Goal: Information Seeking & Learning: Learn about a topic

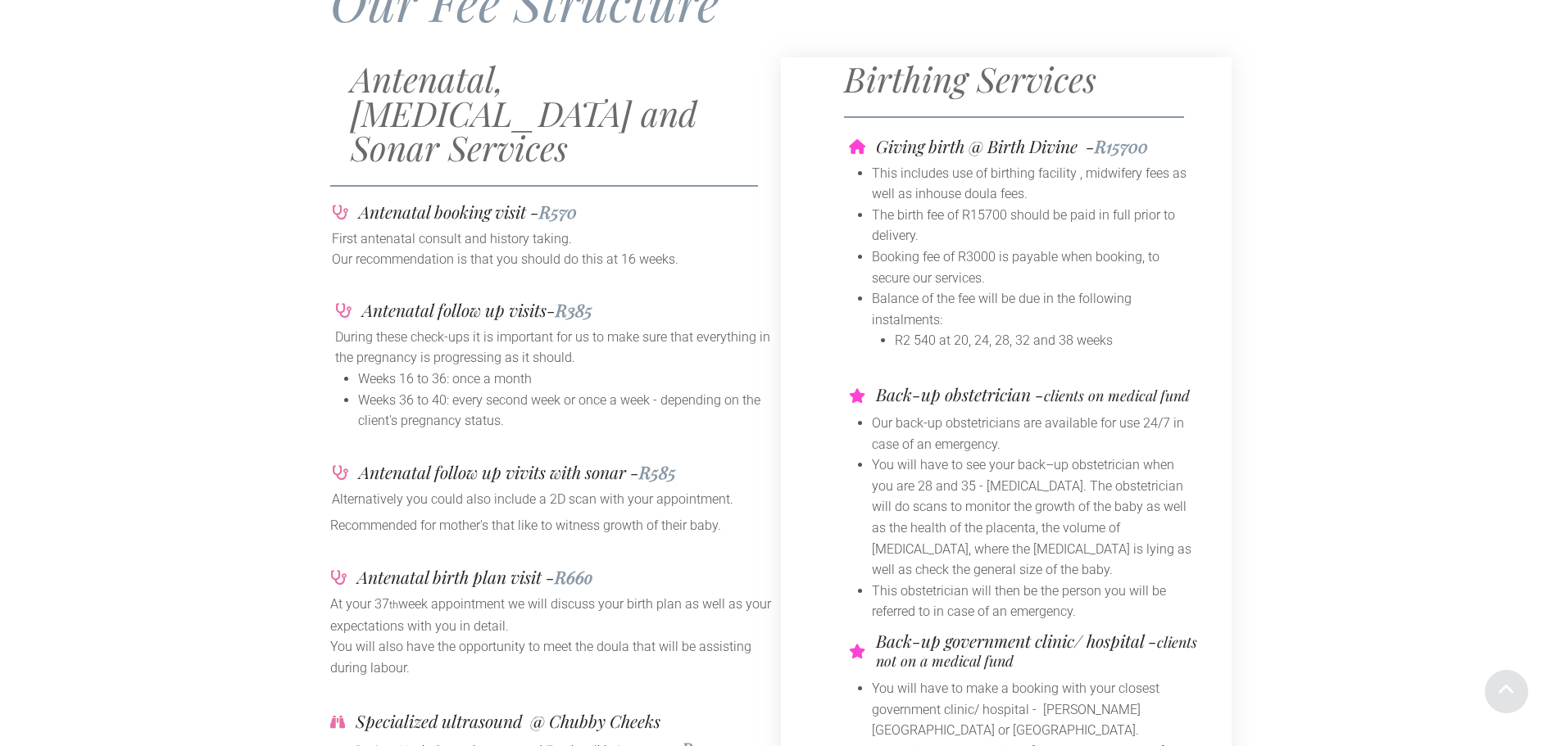
scroll to position [246, 0]
click at [669, 274] on div at bounding box center [555, 286] width 451 height 25
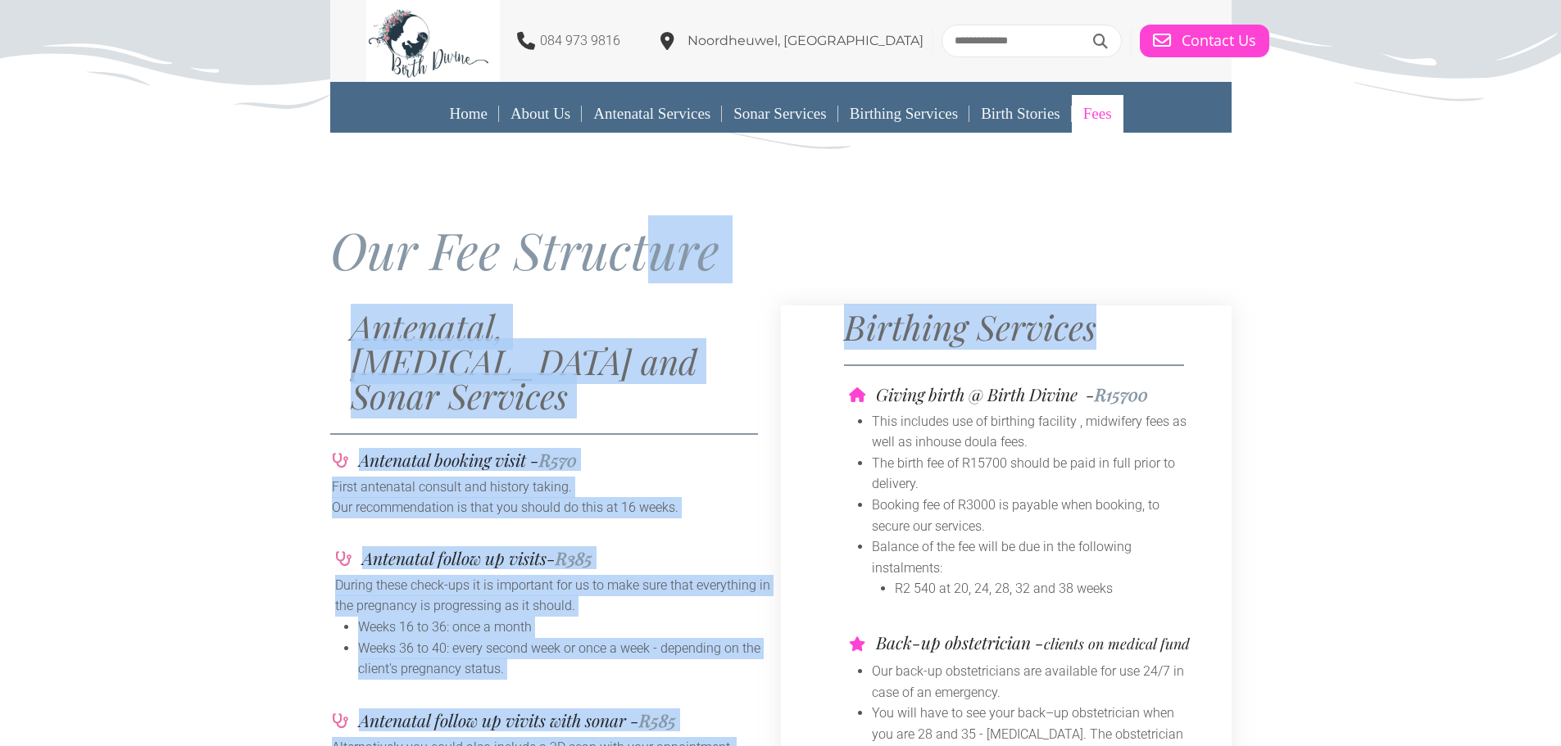
drag, startPoint x: 660, startPoint y: 270, endPoint x: 859, endPoint y: 404, distance: 239.7
click at [659, 417] on div at bounding box center [544, 433] width 429 height 33
click at [763, 333] on h2 "Antenatal, [MEDICAL_DATA] and Sonar Services" at bounding box center [566, 361] width 430 height 103
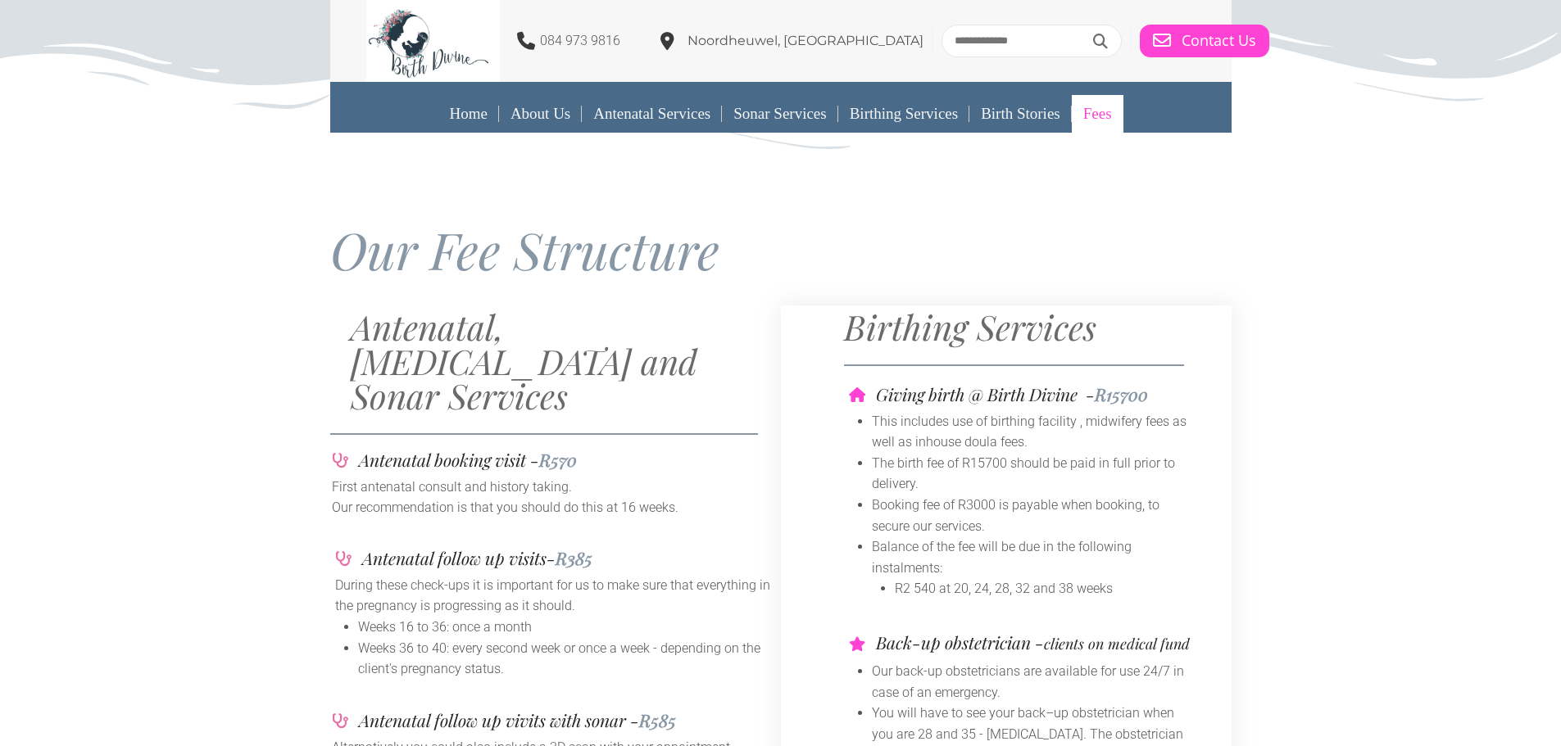
drag, startPoint x: 279, startPoint y: 255, endPoint x: 759, endPoint y: 273, distance: 480.5
click at [759, 273] on div "Our Fee Structure" at bounding box center [780, 231] width 1561 height 165
click at [657, 269] on span "Our Fee Structure" at bounding box center [524, 249] width 389 height 68
drag, startPoint x: 569, startPoint y: 250, endPoint x: 533, endPoint y: 256, distance: 36.5
click at [546, 264] on span "Our Fee Structure" at bounding box center [524, 249] width 389 height 68
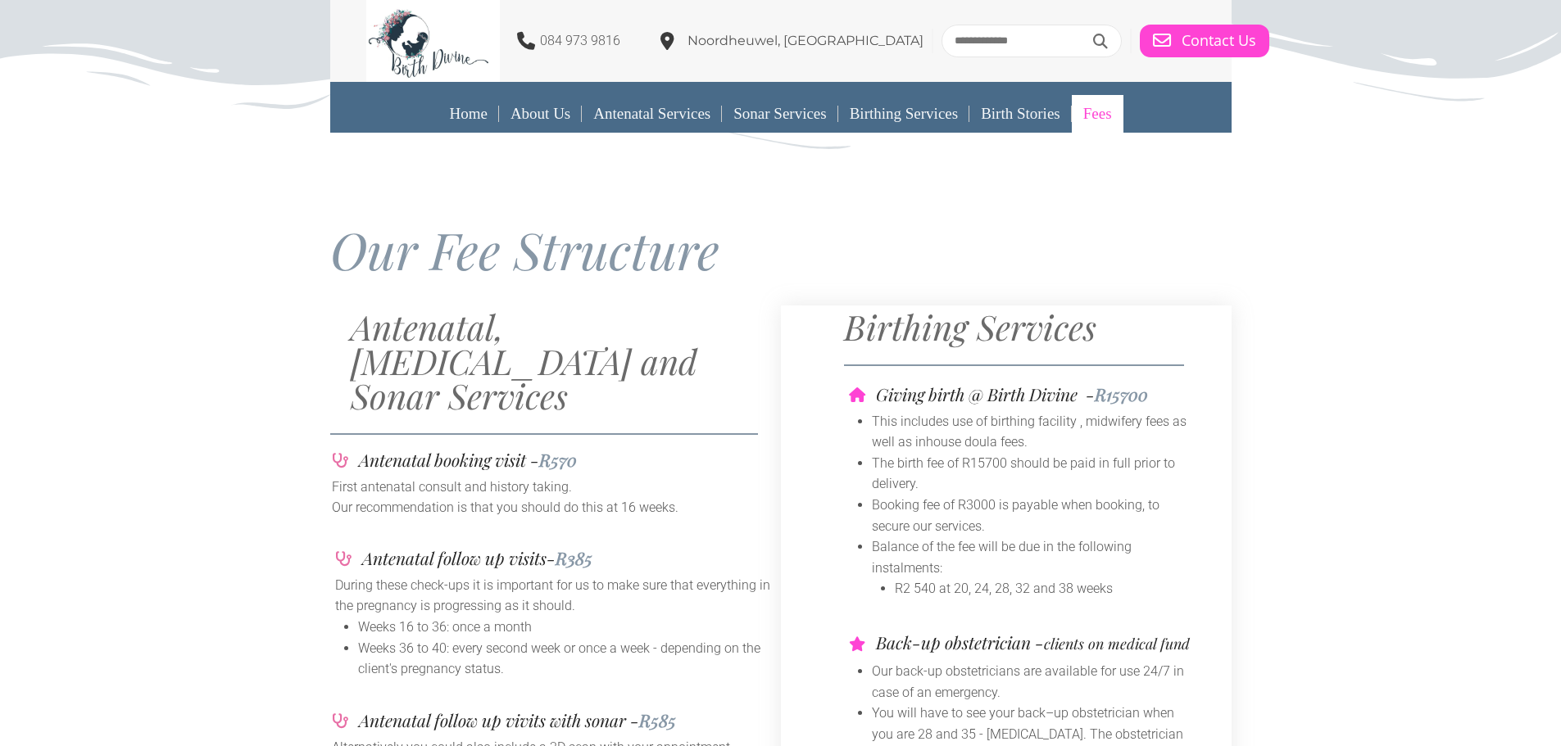
click at [734, 265] on h1 "Our Fee Structure" at bounding box center [780, 250] width 901 height 51
drag, startPoint x: 720, startPoint y: 257, endPoint x: 434, endPoint y: 261, distance: 286.0
click at [434, 261] on span "Our Fee Structure" at bounding box center [524, 249] width 389 height 68
click at [370, 272] on span "Our Fee Structure" at bounding box center [524, 249] width 389 height 68
drag, startPoint x: 350, startPoint y: 252, endPoint x: 410, endPoint y: 253, distance: 59.8
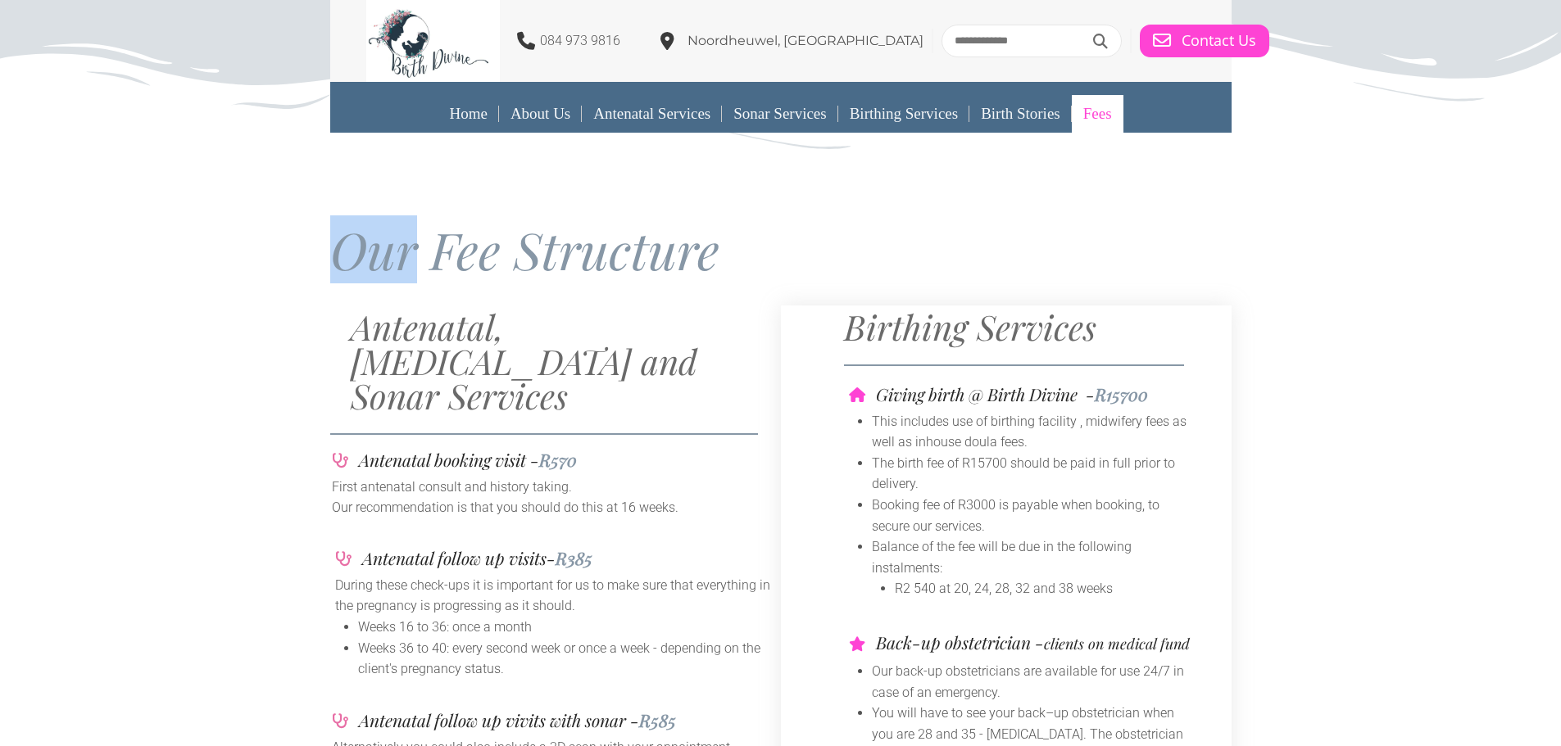
click at [410, 253] on span "Our Fee Structure" at bounding box center [524, 249] width 389 height 68
drag, startPoint x: 445, startPoint y: 259, endPoint x: 479, endPoint y: 256, distance: 34.6
click at [479, 256] on span "Our Fee Structure" at bounding box center [524, 249] width 389 height 68
drag, startPoint x: 429, startPoint y: 256, endPoint x: 504, endPoint y: 251, distance: 74.7
click at [504, 251] on span "Our Fee Structure" at bounding box center [524, 249] width 389 height 68
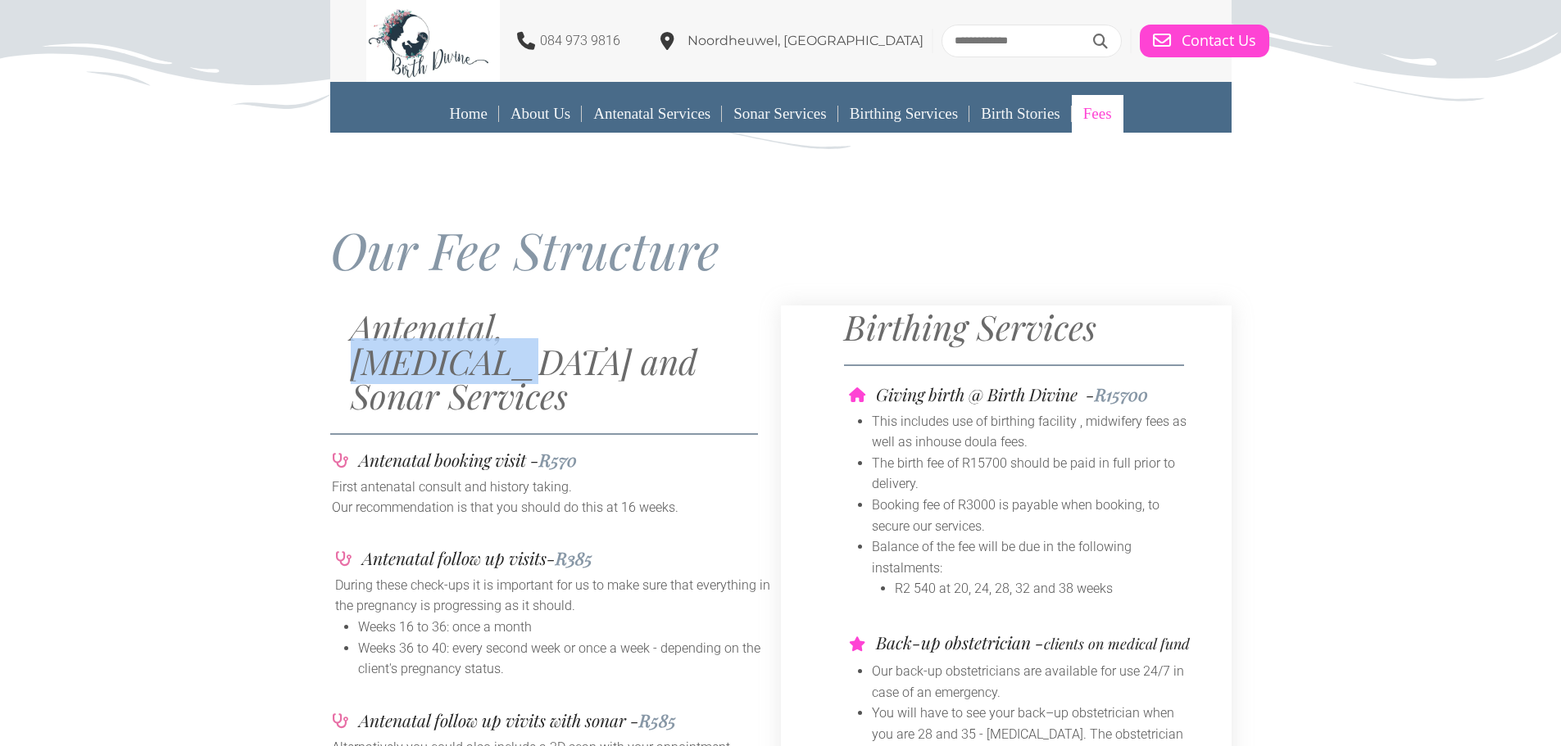
drag, startPoint x: 517, startPoint y: 326, endPoint x: 651, endPoint y: 328, distance: 134.4
click at [651, 328] on h2 "Antenatal, [MEDICAL_DATA] and Sonar Services" at bounding box center [566, 361] width 430 height 103
click at [644, 451] on div "Antenatal booking visit - R570" at bounding box center [555, 459] width 447 height 17
drag, startPoint x: 705, startPoint y: 325, endPoint x: 587, endPoint y: 302, distance: 120.4
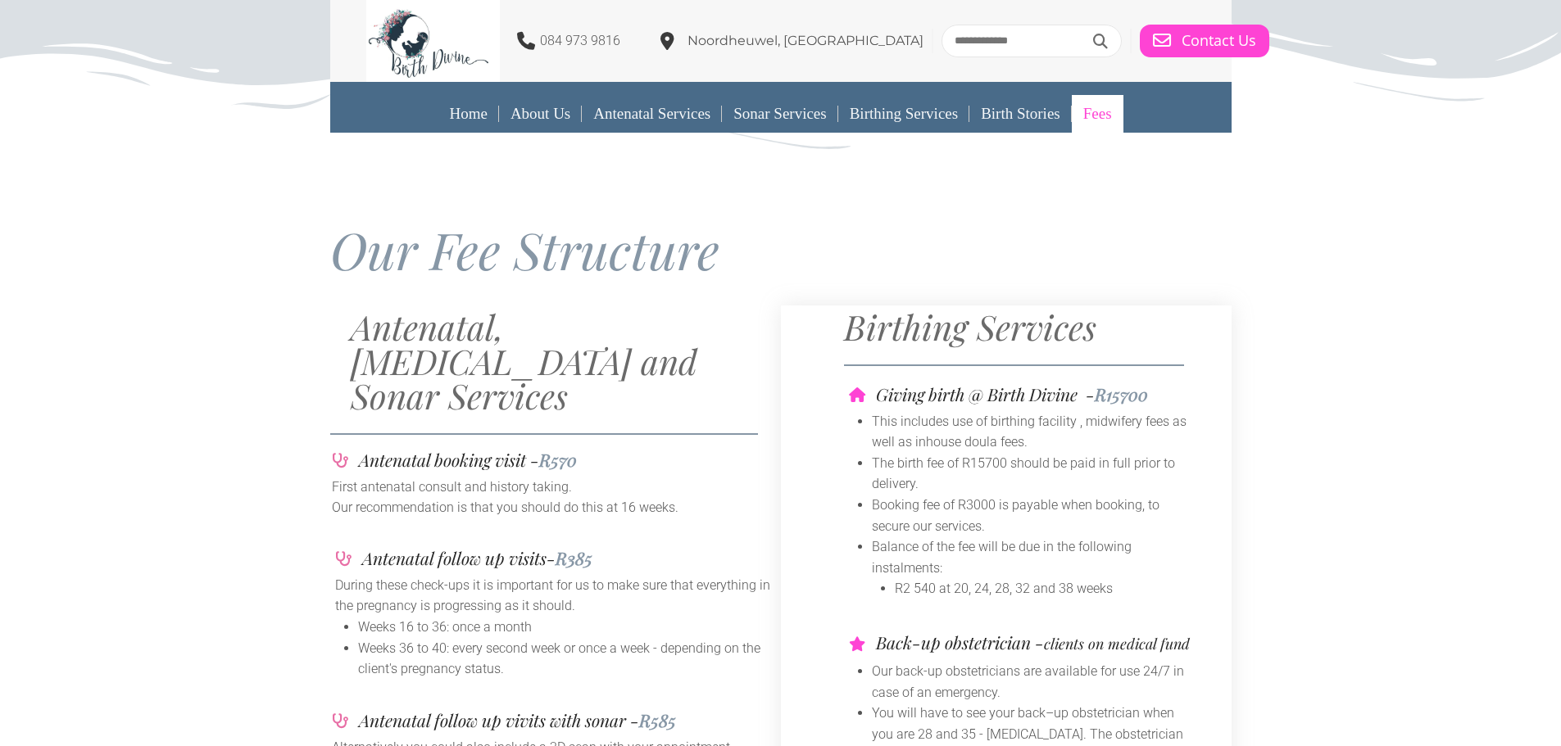
drag, startPoint x: 756, startPoint y: 211, endPoint x: 745, endPoint y: 215, distance: 12.5
click at [758, 213] on div at bounding box center [780, 207] width 901 height 28
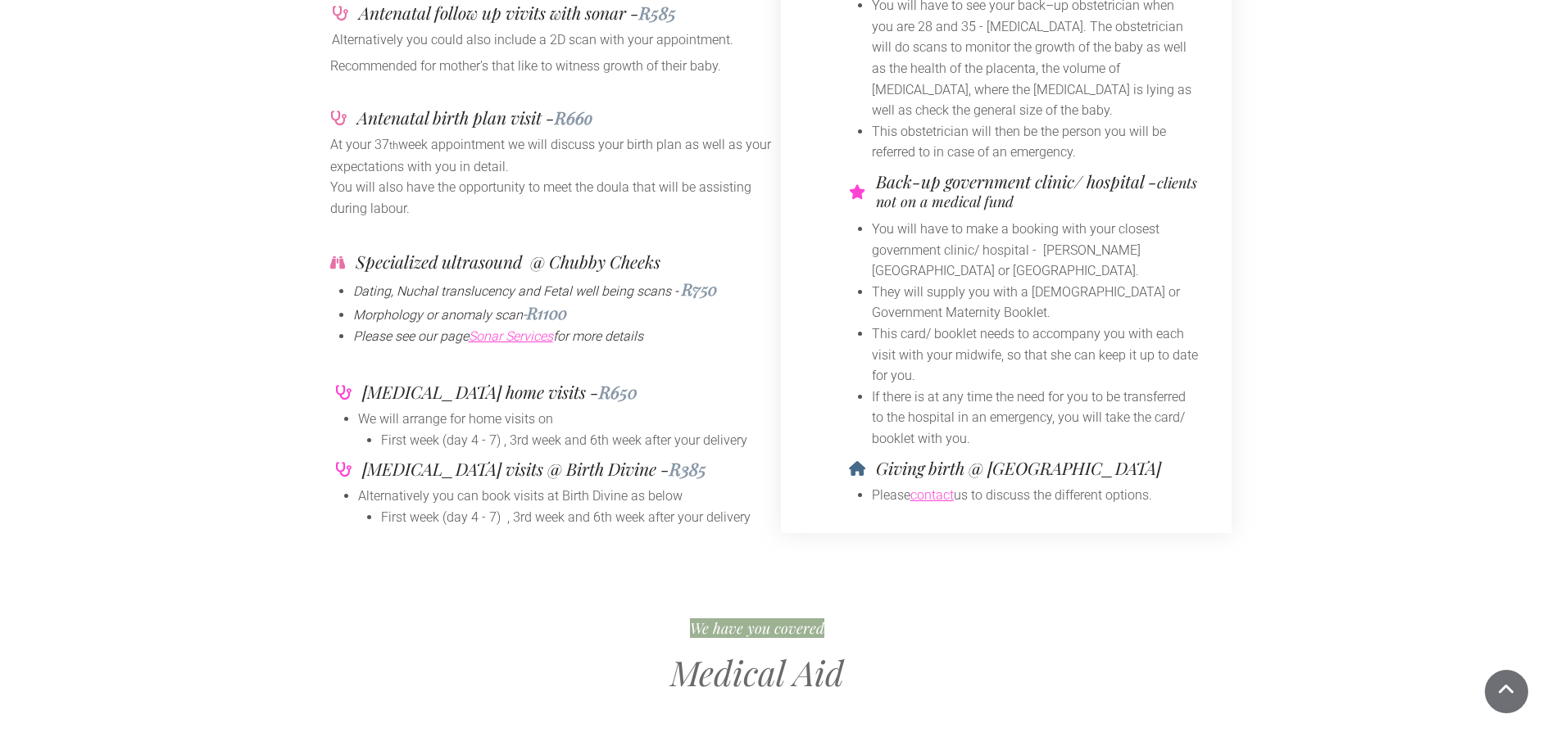
scroll to position [737, 0]
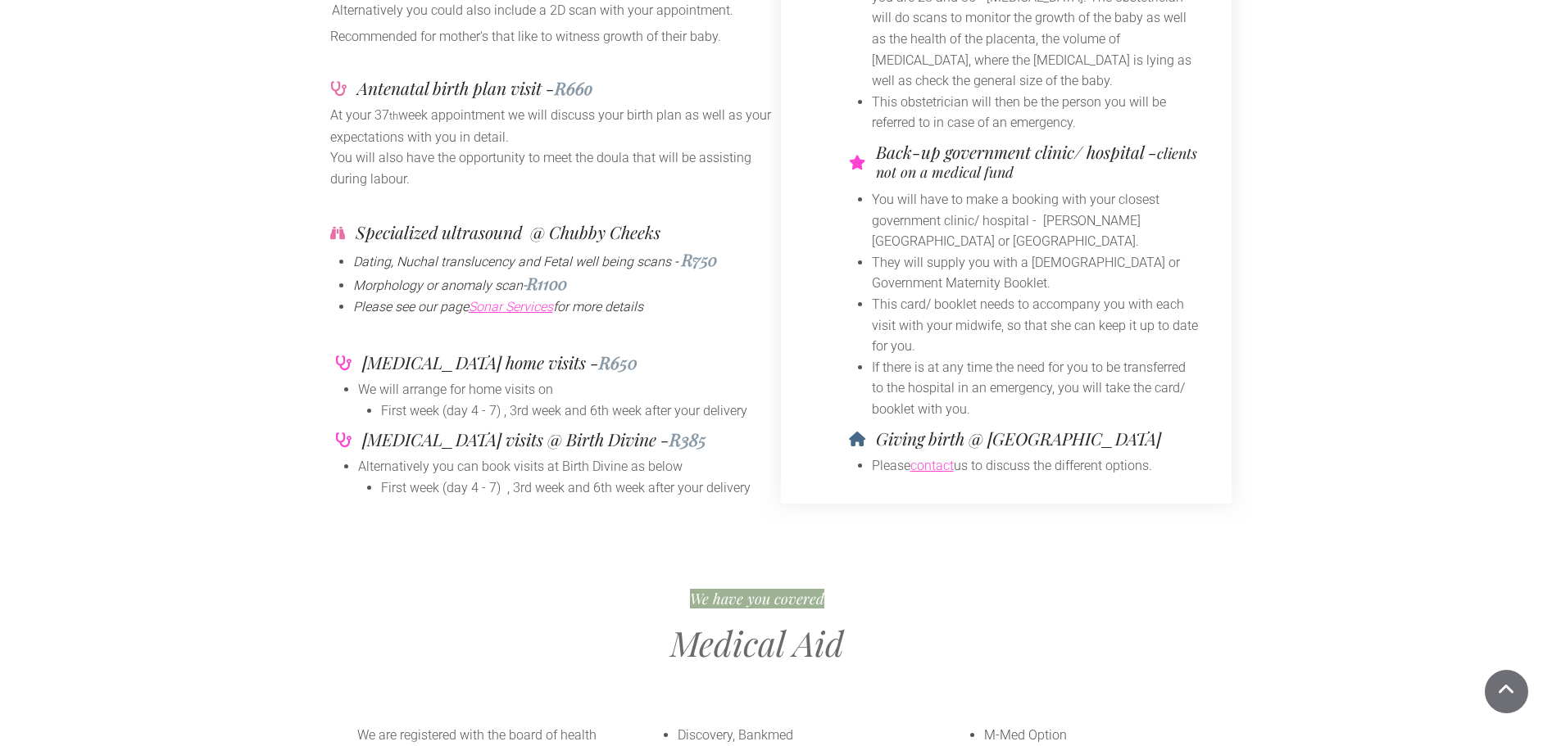
click at [657, 613] on div "Medical Aid" at bounding box center [757, 639] width 495 height 52
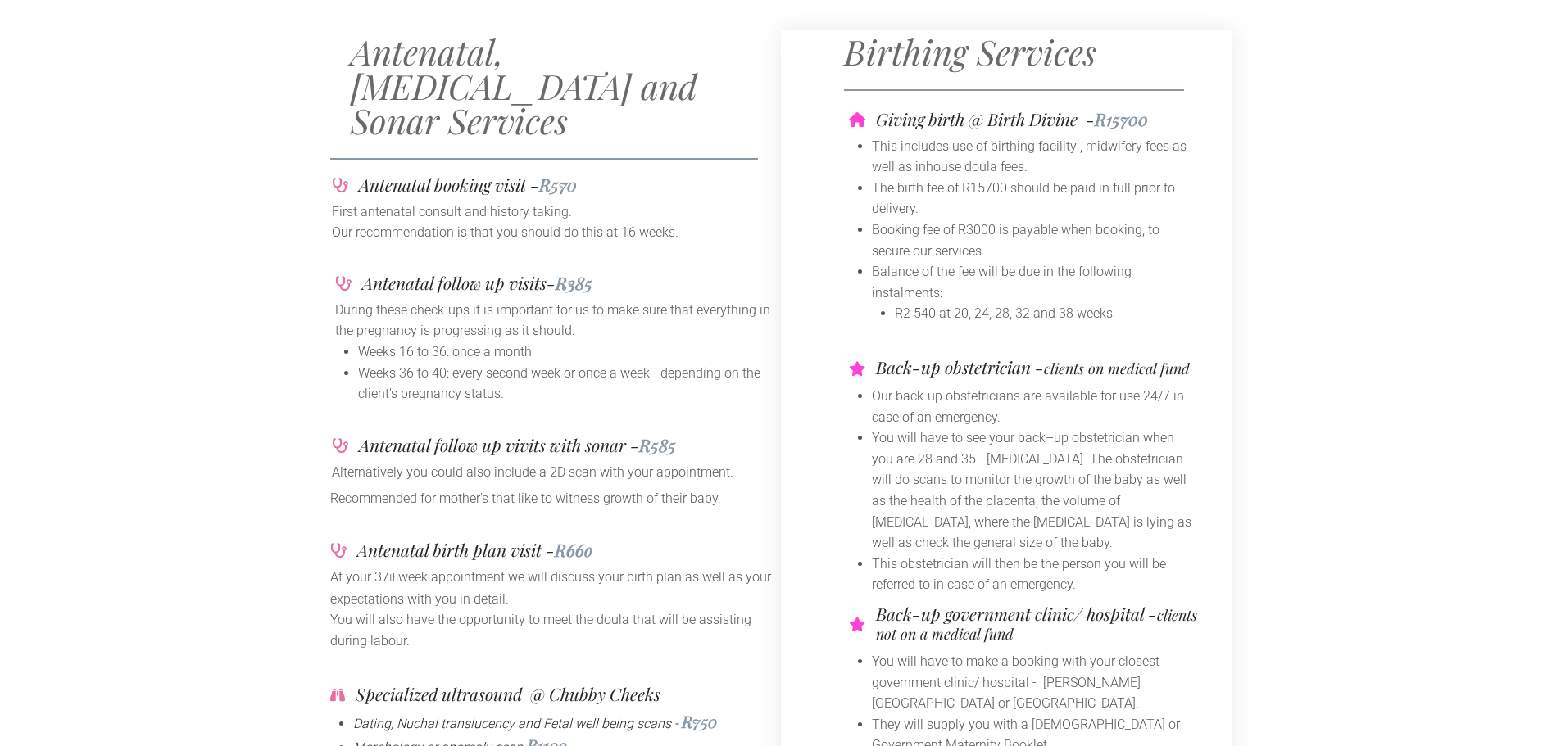
scroll to position [246, 0]
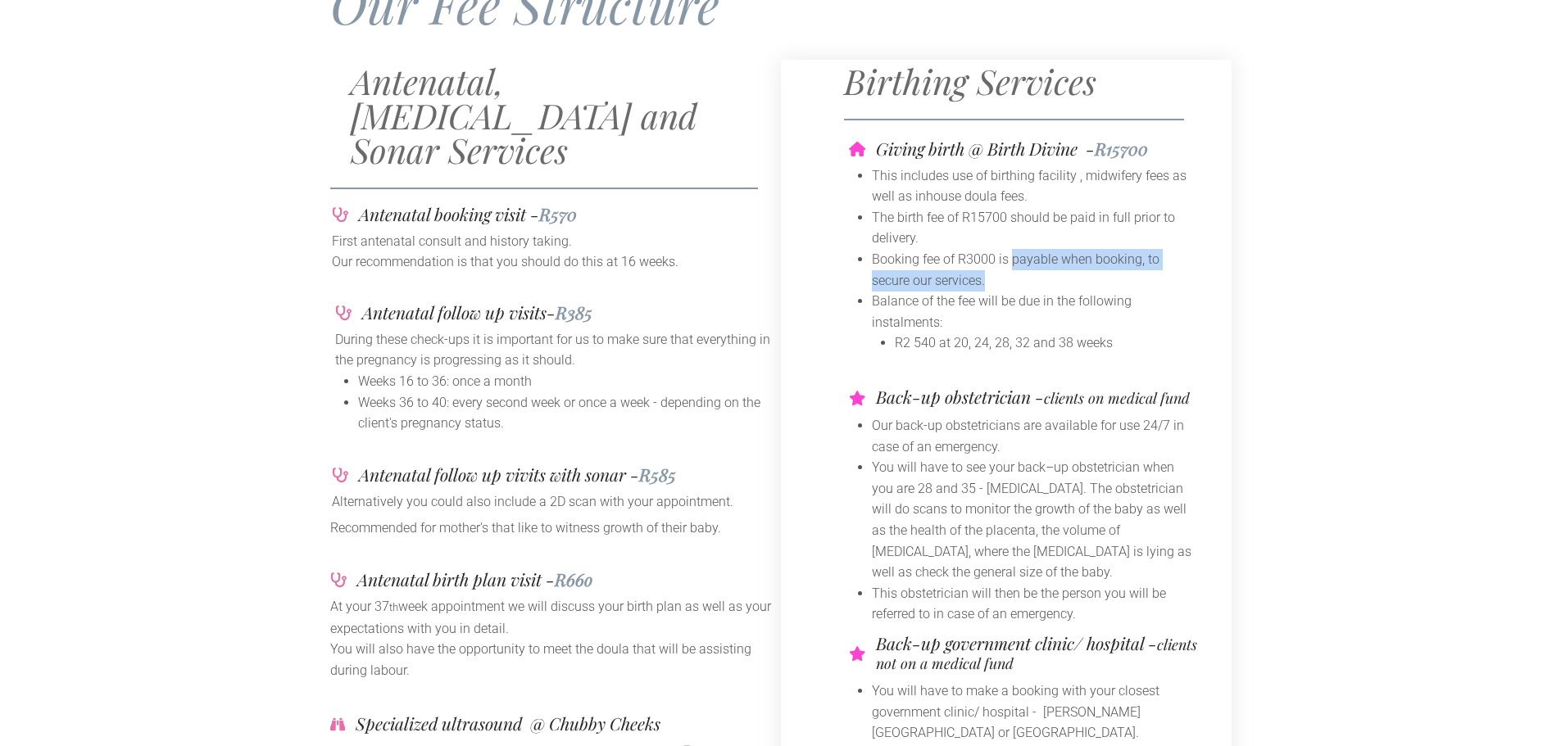
drag, startPoint x: 1012, startPoint y: 264, endPoint x: 1146, endPoint y: 274, distance: 134.7
click at [1146, 274] on li "Booking fee of R3000 is payable when booking, to secure our services." at bounding box center [1035, 270] width 327 height 42
drag, startPoint x: 1327, startPoint y: 274, endPoint x: 1287, endPoint y: 280, distance: 40.6
click at [1327, 276] on div "Antenatal, [MEDICAL_DATA] and Sonar Services Antenatal booking visit - R570 Fir…" at bounding box center [780, 536] width 1561 height 936
drag, startPoint x: 905, startPoint y: 145, endPoint x: 1100, endPoint y: 148, distance: 195.9
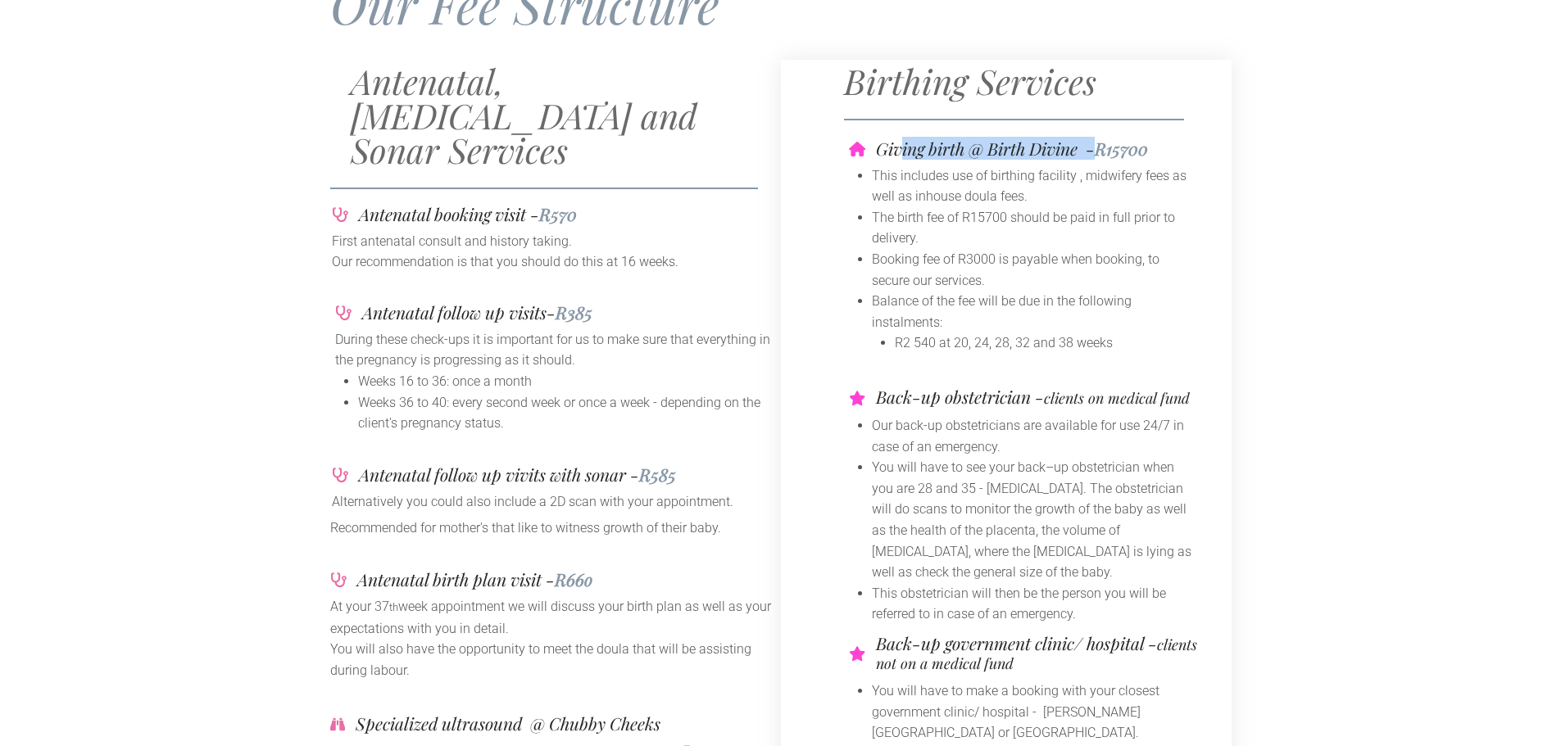
click at [1100, 148] on h4 "Giving birth @ Birth Divine - R15700" at bounding box center [1012, 148] width 272 height 17
click at [1287, 150] on div "Antenatal, [MEDICAL_DATA] and Sonar Services Antenatal booking visit - R570 Fir…" at bounding box center [780, 536] width 1561 height 936
drag, startPoint x: 976, startPoint y: 195, endPoint x: 1047, endPoint y: 188, distance: 71.6
click at [1047, 188] on li "This includes use of birthing facility , midwifery fees as well as inhouse doul…" at bounding box center [1035, 187] width 327 height 42
click at [1055, 186] on li "This includes use of birthing facility , midwifery fees as well as inhouse doul…" at bounding box center [1035, 187] width 327 height 42
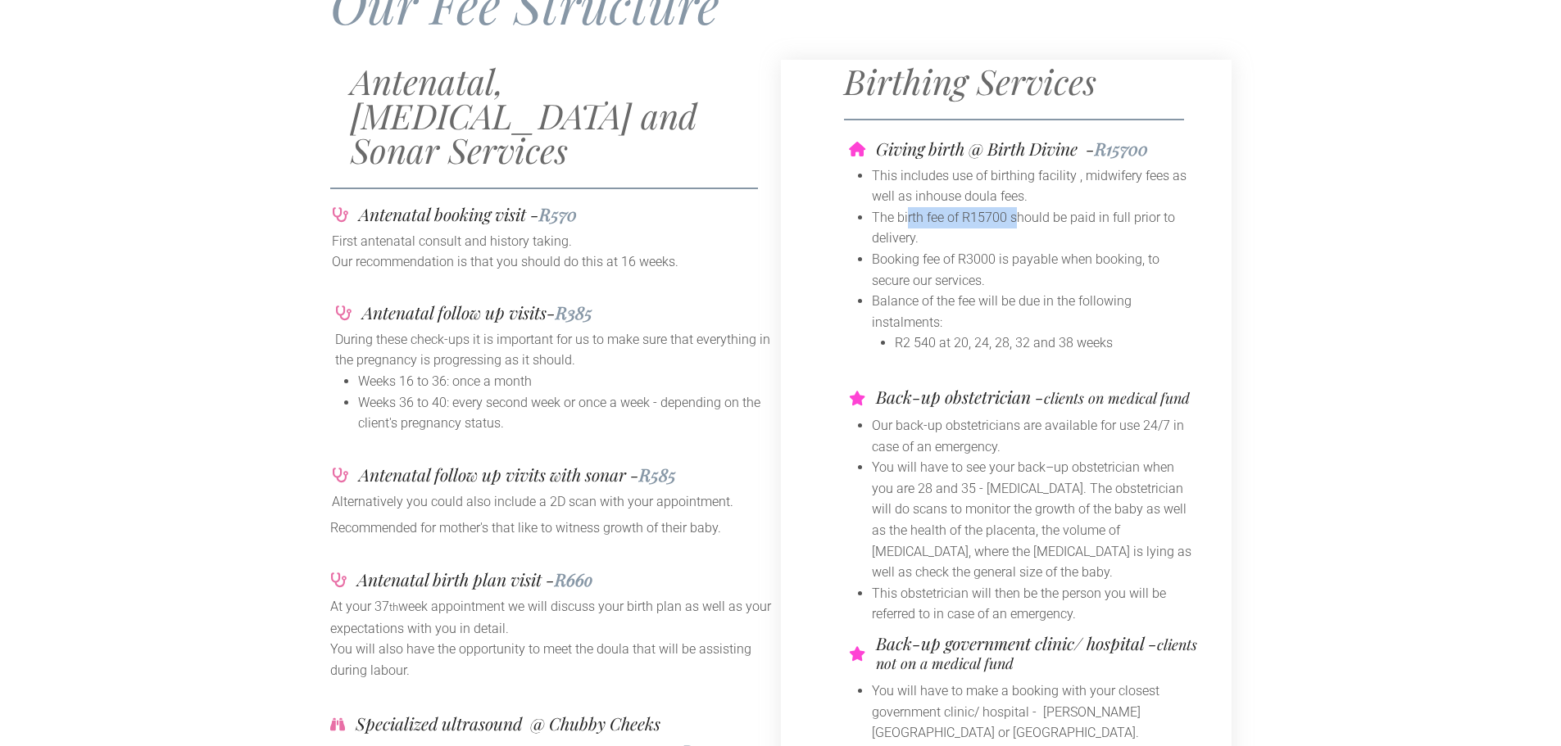
drag, startPoint x: 908, startPoint y: 218, endPoint x: 1019, endPoint y: 216, distance: 111.4
click at [1019, 216] on li "The birth fee of R15700 should be paid in full prior to delivery." at bounding box center [1035, 228] width 327 height 42
click at [961, 242] on li "The birth fee of R15700 should be paid in full prior to delivery." at bounding box center [1035, 228] width 327 height 42
click at [975, 261] on li "Booking fee of R3000 is payable when booking, to secure our services." at bounding box center [1035, 270] width 327 height 42
click at [947, 300] on li "Balance of the fee will be due in the following instalments:" at bounding box center [1035, 312] width 327 height 42
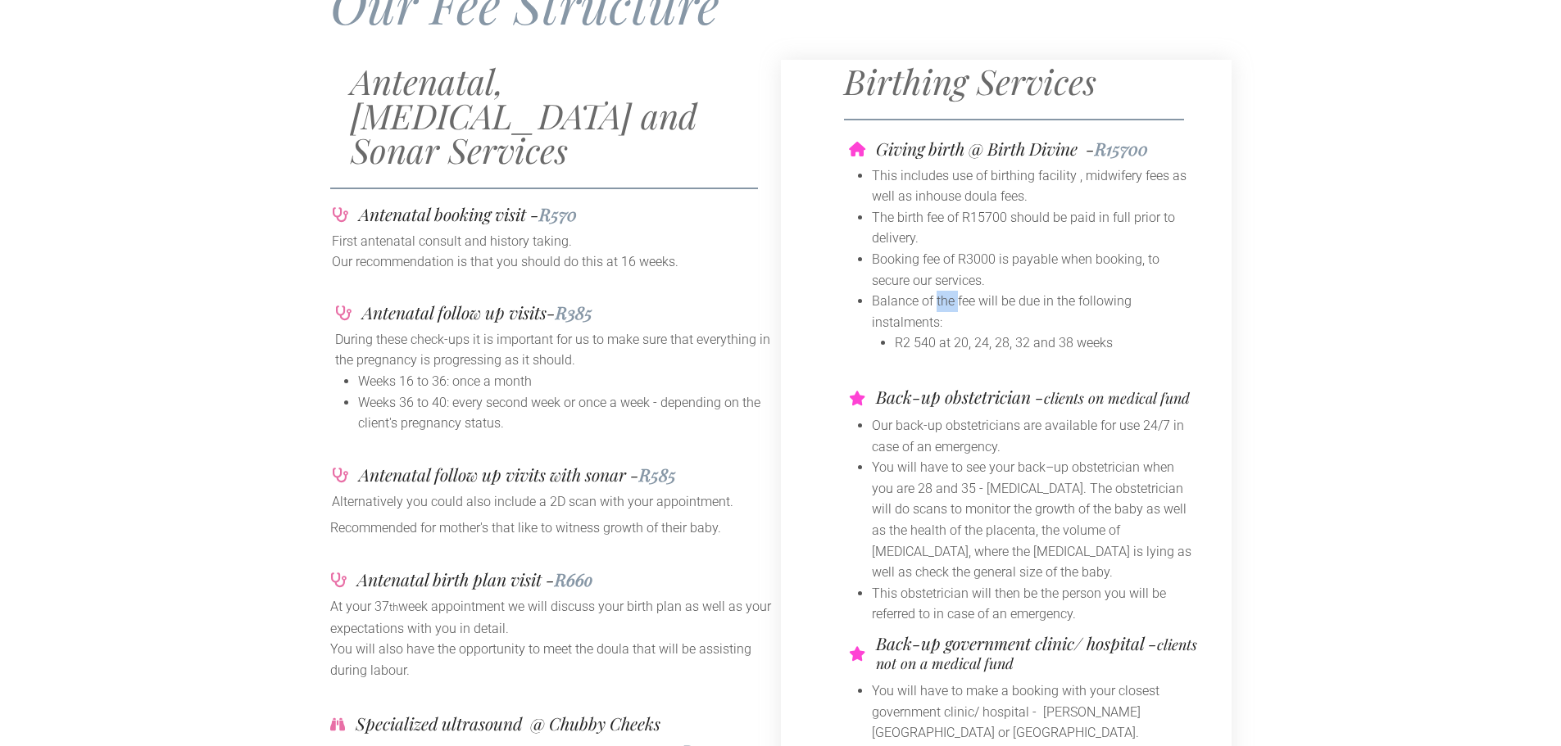
click at [947, 300] on li "Balance of the fee will be due in the following instalments:" at bounding box center [1035, 312] width 327 height 42
click at [974, 305] on li "Balance of the fee will be due in the following instalments:" at bounding box center [1035, 312] width 327 height 42
click at [969, 338] on li "R2 540 at 20, 24, 28, 32 and 38 weeks" at bounding box center [1047, 343] width 304 height 21
